Goal: Task Accomplishment & Management: Manage account settings

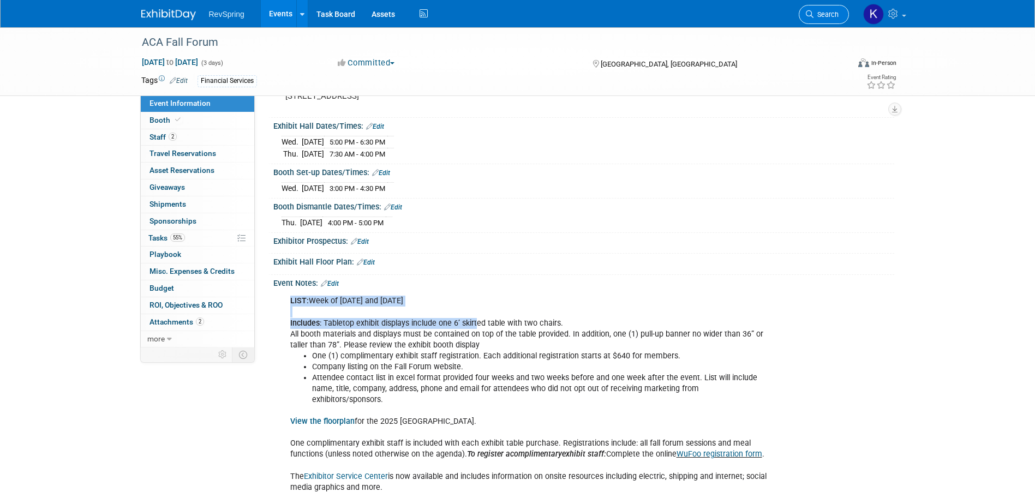
click at [828, 21] on link "Search" at bounding box center [823, 14] width 50 height 19
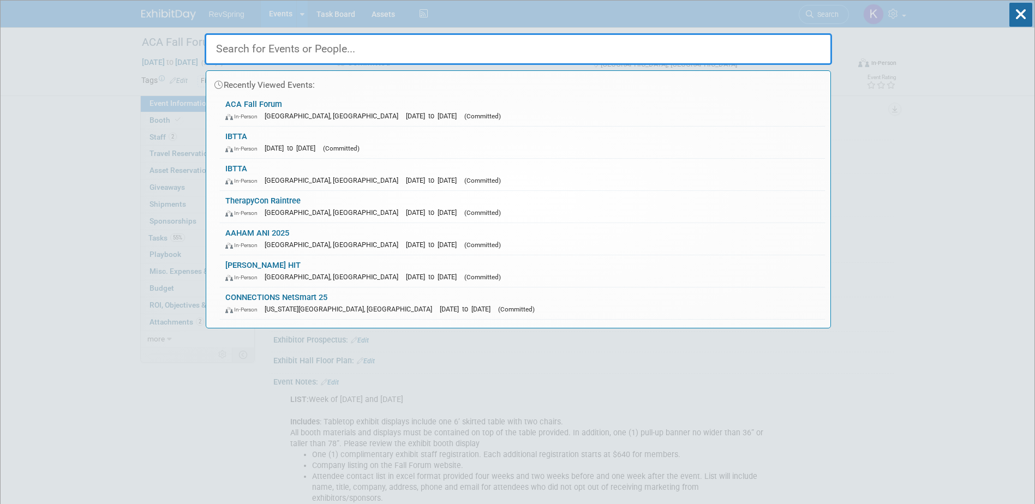
click at [442, 147] on div "In-Person Oct 11, 2025 to Oct 14, 2025 (Committed)" at bounding box center [522, 147] width 594 height 11
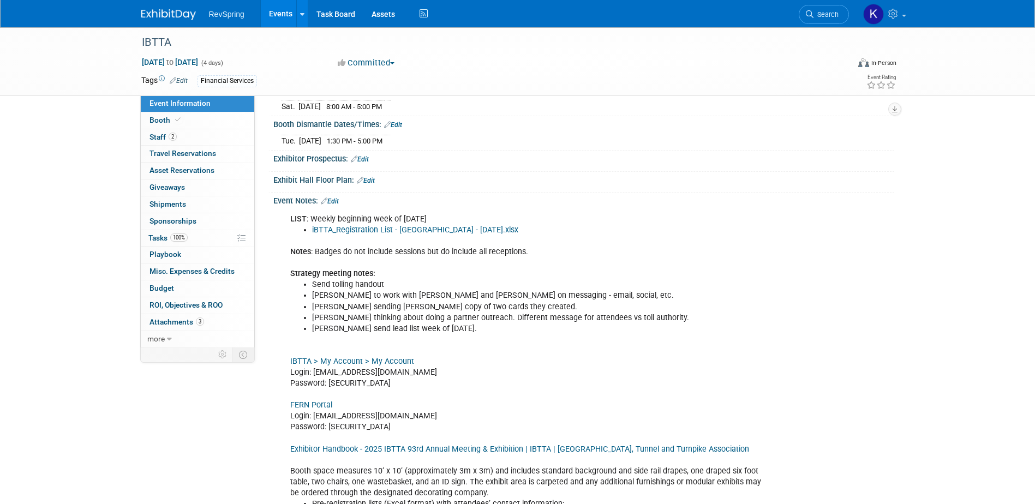
scroll to position [218, 0]
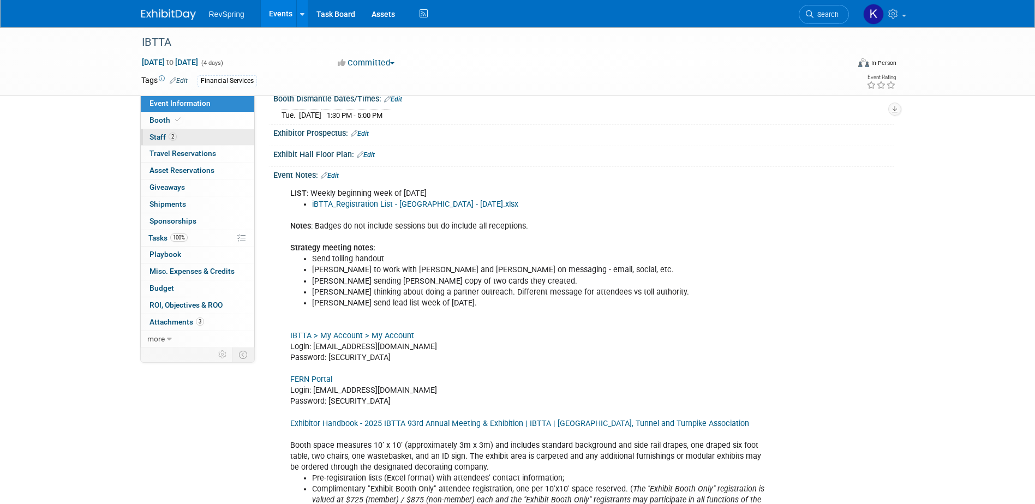
click at [195, 140] on link "2 Staff 2" at bounding box center [197, 137] width 113 height 16
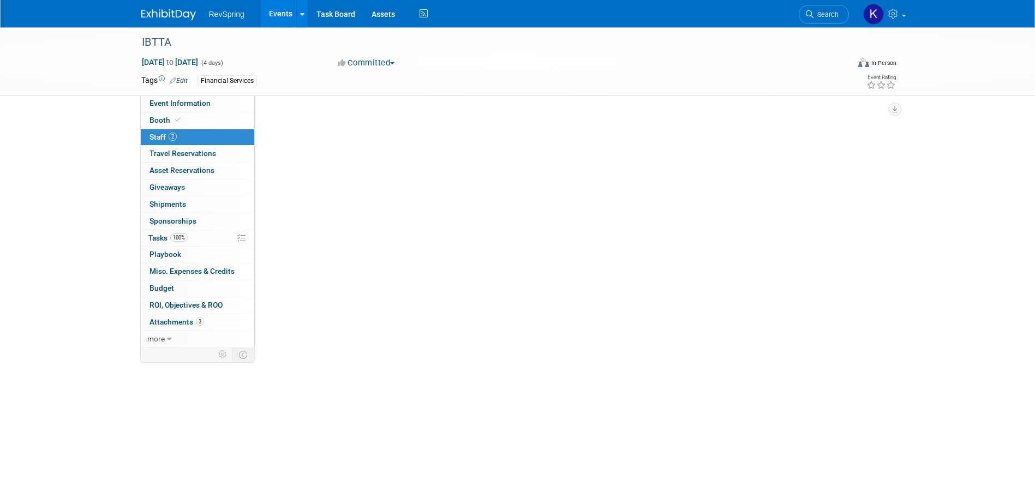
scroll to position [0, 0]
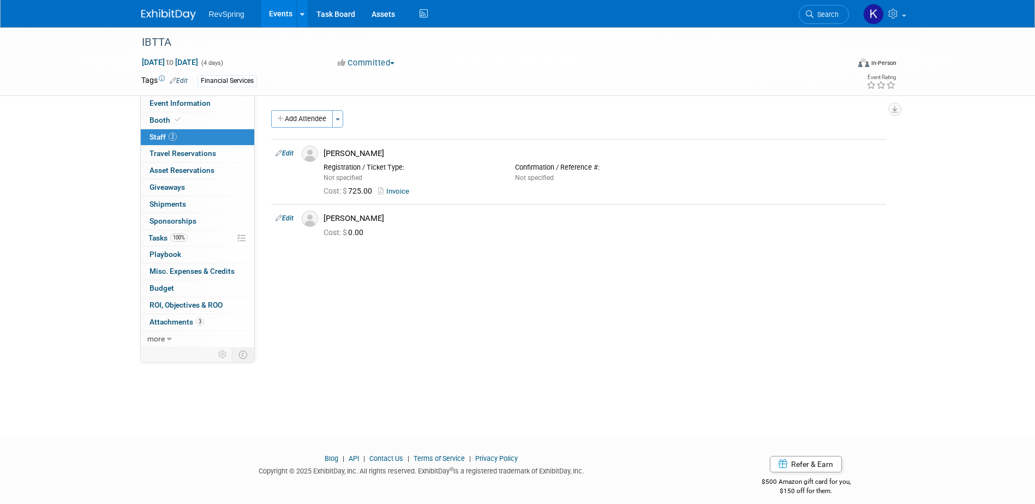
click at [285, 20] on link "Events" at bounding box center [281, 13] width 40 height 27
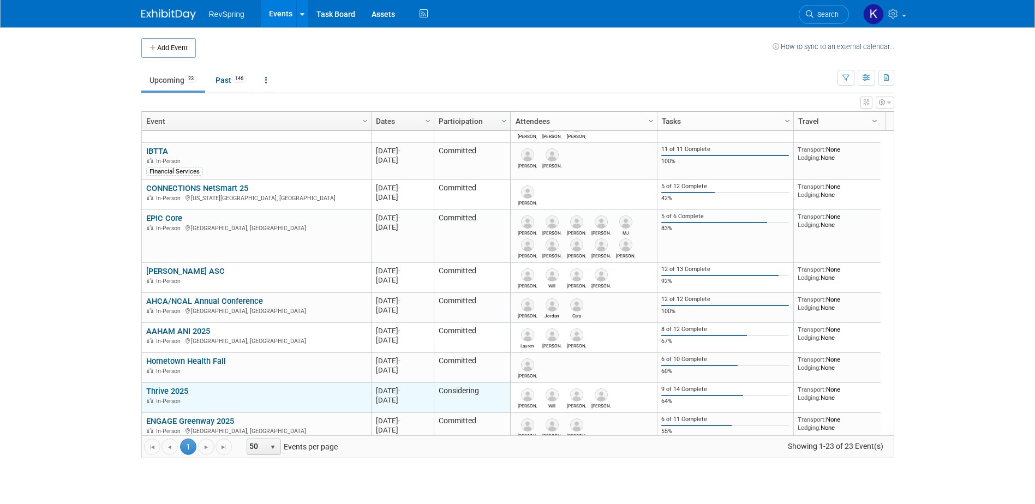
scroll to position [196, 0]
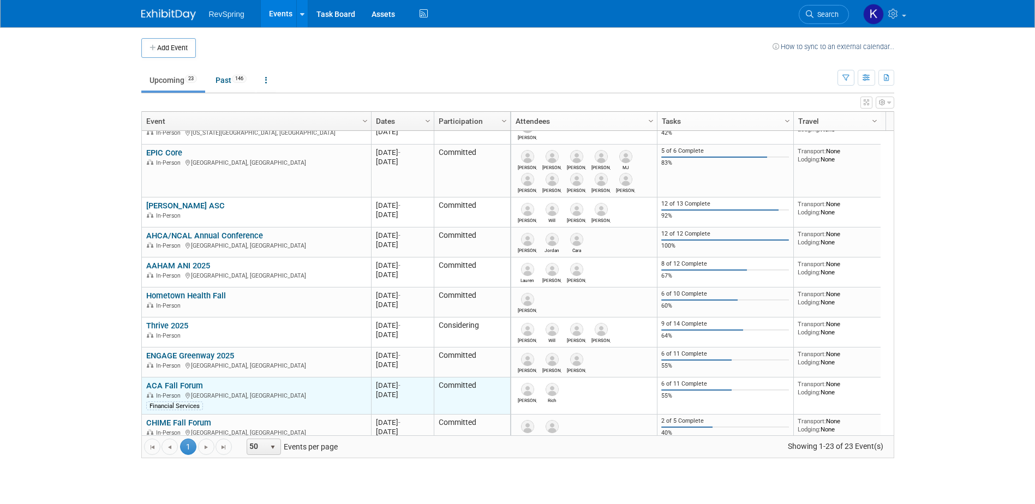
click at [196, 384] on link "ACA Fall Forum" at bounding box center [174, 386] width 57 height 10
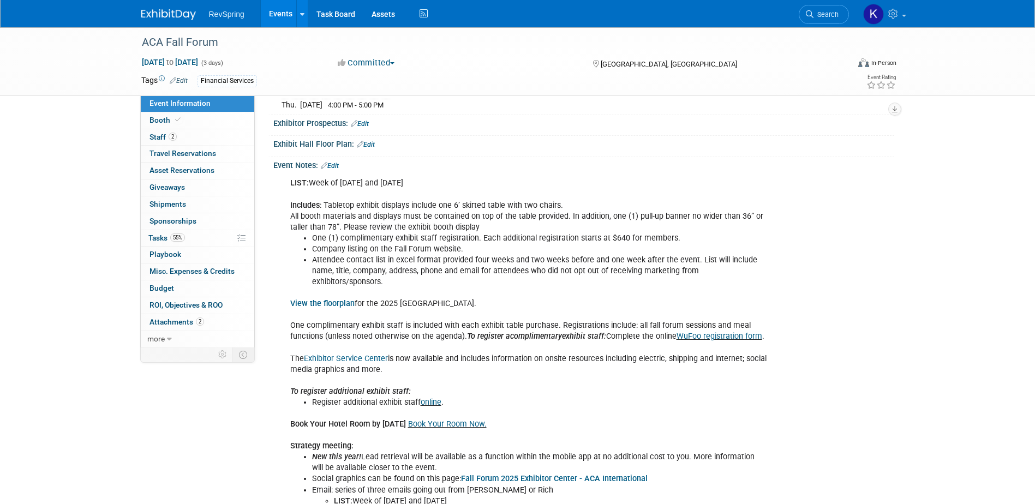
scroll to position [218, 0]
click at [361, 352] on link "Exhibitor Service Center" at bounding box center [346, 356] width 84 height 9
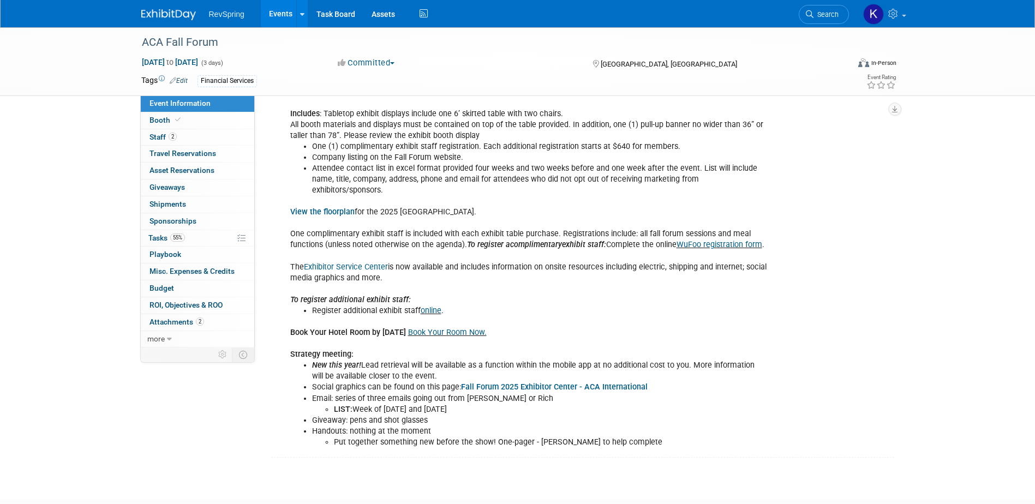
scroll to position [327, 0]
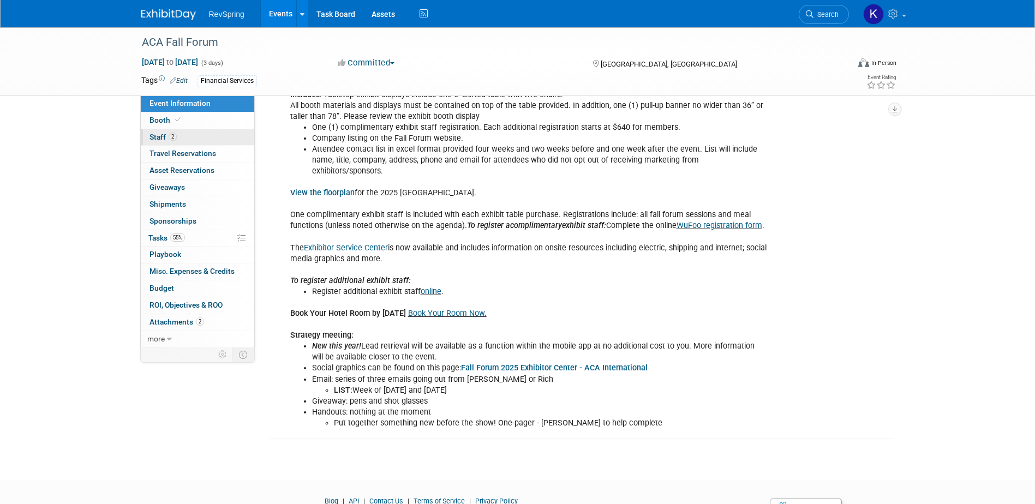
click at [195, 138] on link "2 Staff 2" at bounding box center [197, 137] width 113 height 16
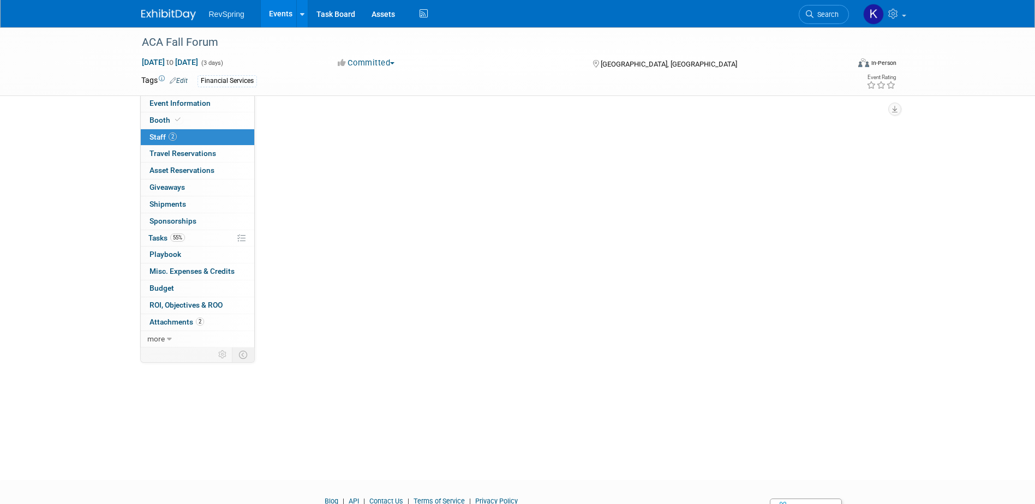
scroll to position [0, 0]
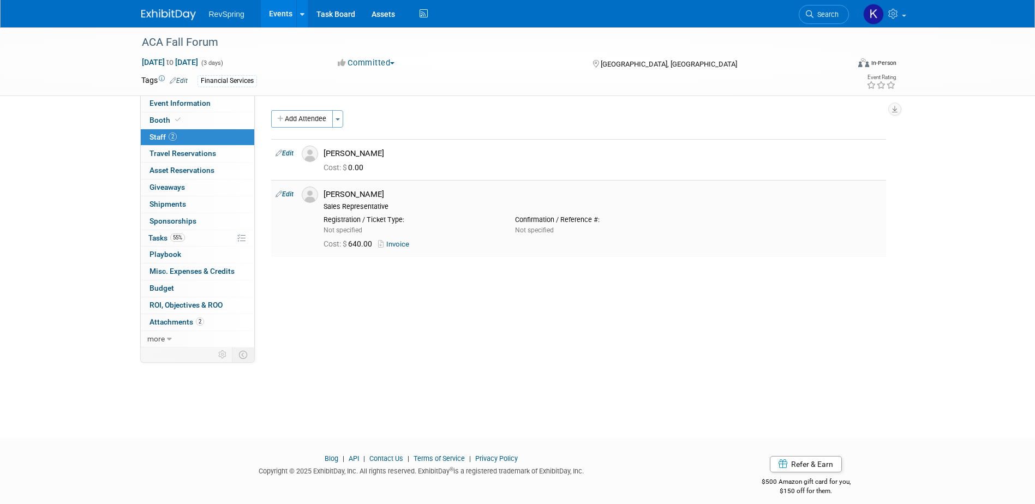
drag, startPoint x: 376, startPoint y: 187, endPoint x: 326, endPoint y: 194, distance: 50.7
click at [326, 194] on div "Rich Schlegel Sales Representative" at bounding box center [602, 199] width 574 height 25
copy div "Rich Schlegel"
click at [187, 121] on link "Booth" at bounding box center [197, 120] width 113 height 16
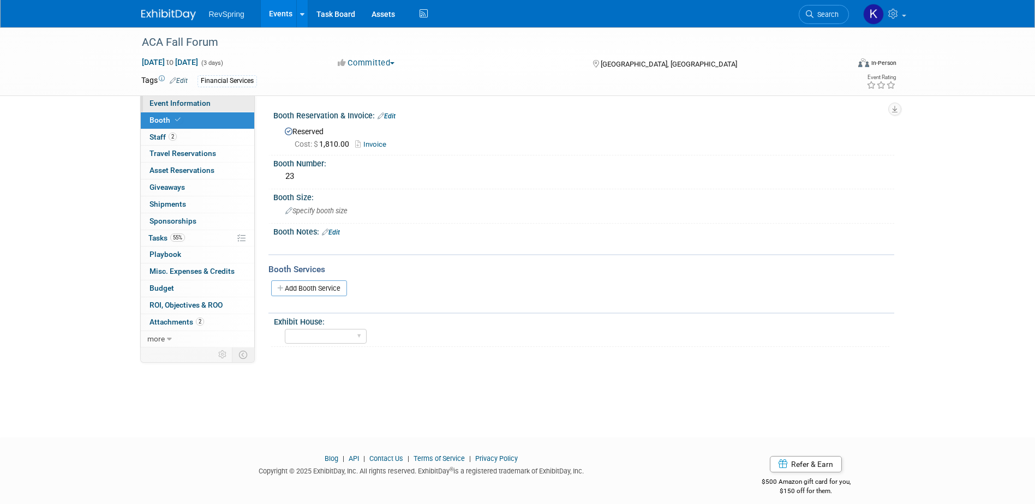
click at [211, 111] on link "Event Information" at bounding box center [197, 103] width 113 height 16
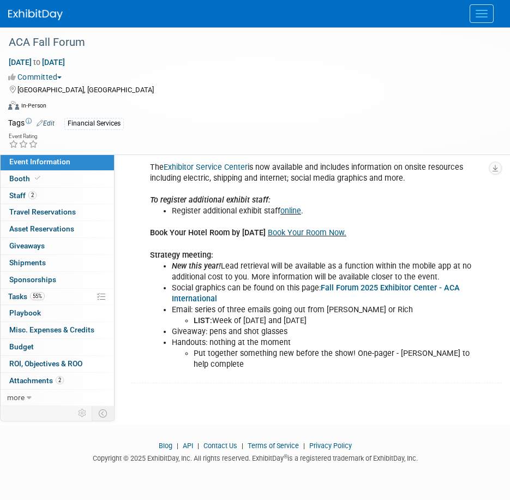
scroll to position [248, 0]
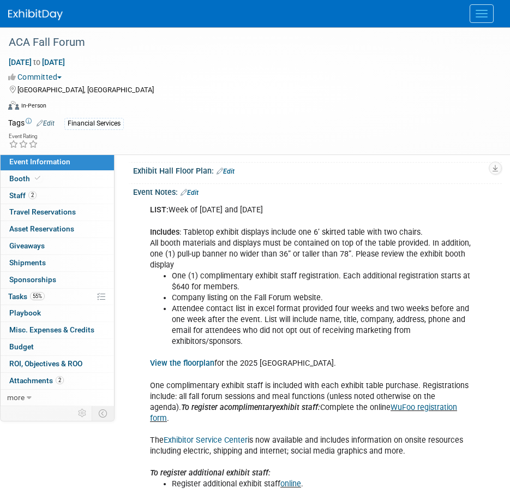
click at [194, 189] on link "Edit" at bounding box center [190, 193] width 18 height 8
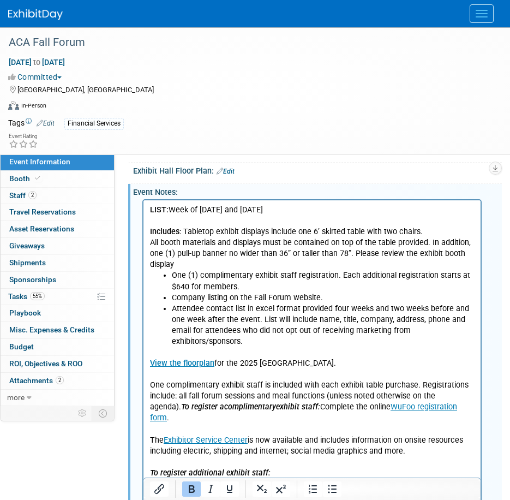
scroll to position [570, 0]
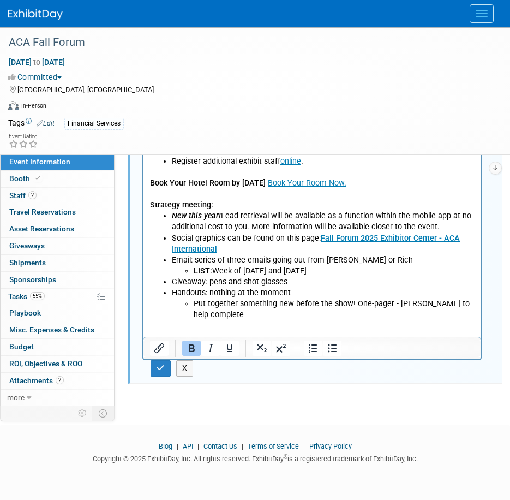
click at [241, 317] on li "Put together something new before the show! One-pager - Shannon to help complete" at bounding box center [334, 310] width 281 height 22
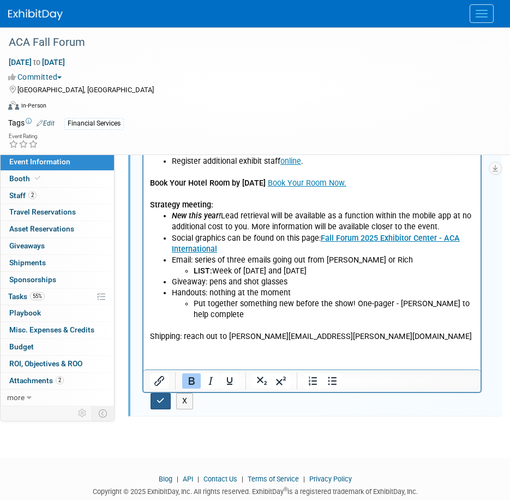
click at [162, 396] on icon "button" at bounding box center [161, 400] width 8 height 8
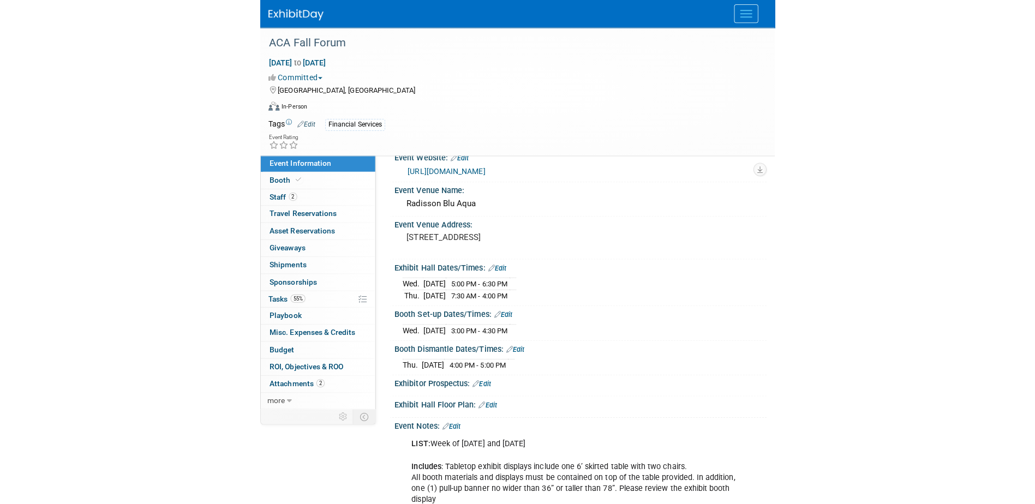
scroll to position [0, 0]
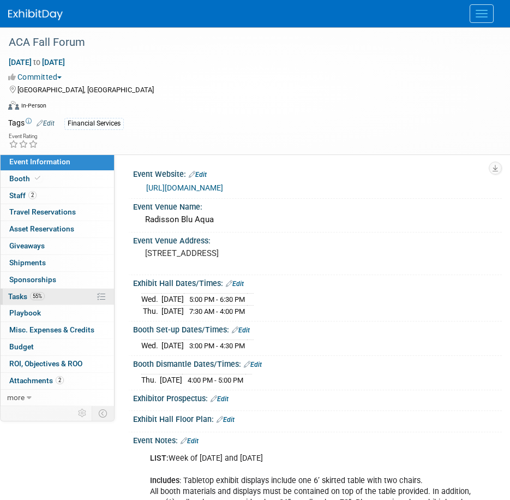
click at [74, 298] on link "55% Tasks 55%" at bounding box center [57, 297] width 113 height 16
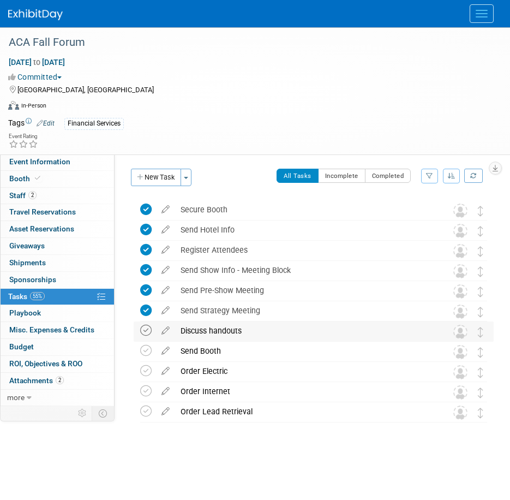
click at [151, 331] on icon at bounding box center [145, 329] width 11 height 11
click at [149, 352] on icon at bounding box center [145, 350] width 11 height 11
click at [148, 377] on td at bounding box center [148, 372] width 16 height 20
click at [148, 392] on icon at bounding box center [145, 390] width 11 height 11
click at [146, 411] on icon at bounding box center [145, 410] width 11 height 11
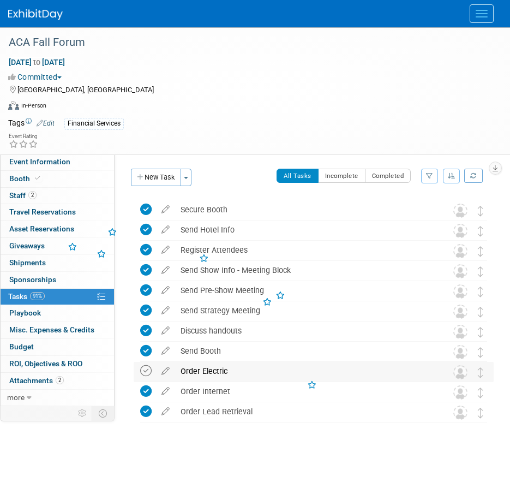
click at [149, 368] on icon at bounding box center [145, 370] width 11 height 11
click at [151, 413] on icon at bounding box center [145, 410] width 11 height 11
